Goal: Find specific page/section

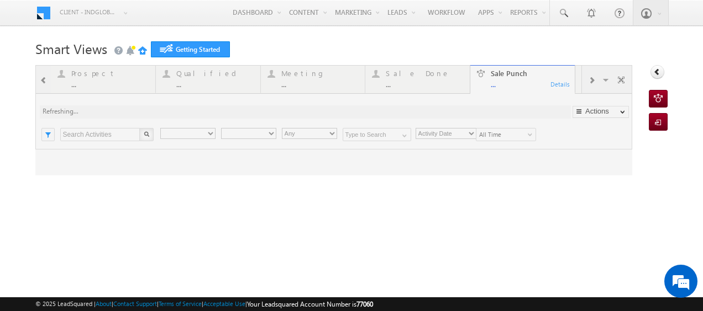
type input "Any Owner"
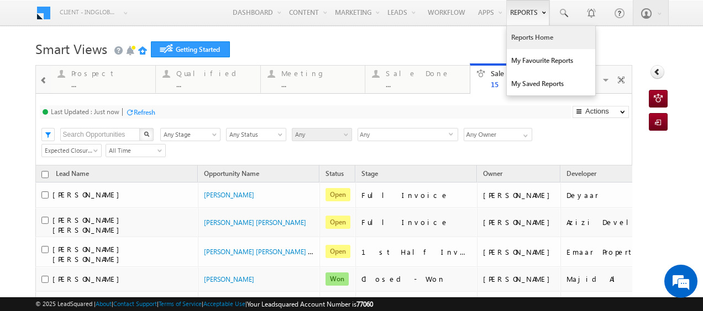
click at [529, 34] on link "Reports Home" at bounding box center [550, 37] width 88 height 23
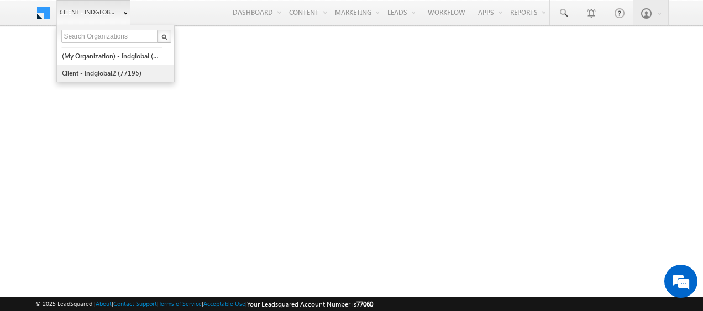
click at [110, 72] on link "Client - indglobal2 (77195)" at bounding box center [111, 73] width 101 height 17
